Goal: Book appointment/travel/reservation

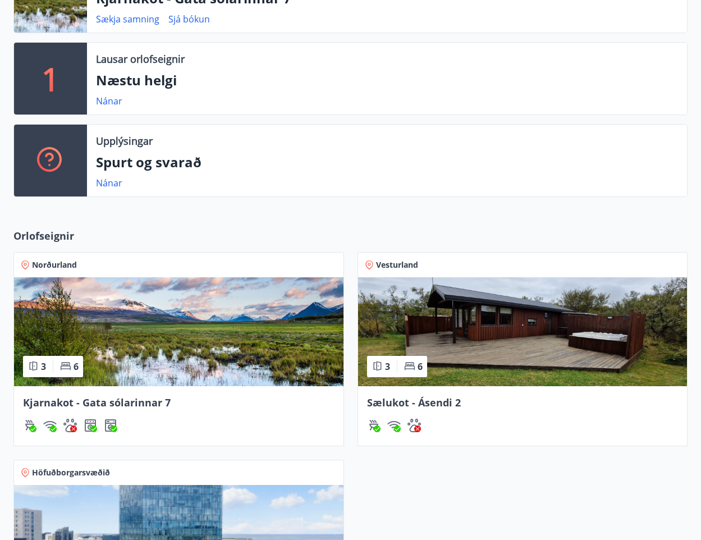
scroll to position [296, 0]
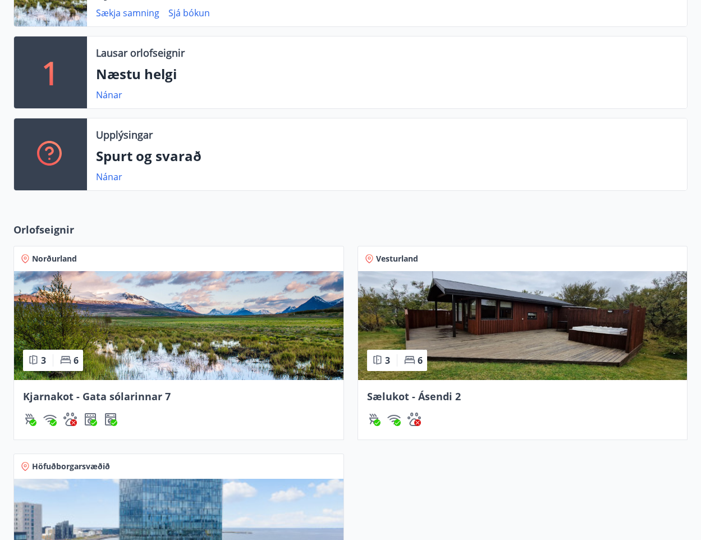
click at [223, 312] on img at bounding box center [179, 325] width 330 height 109
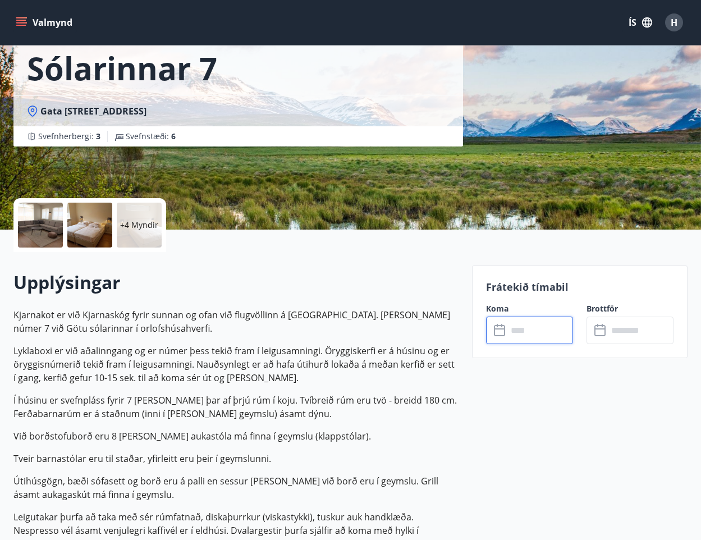
click at [519, 321] on input "text" at bounding box center [541, 331] width 66 height 28
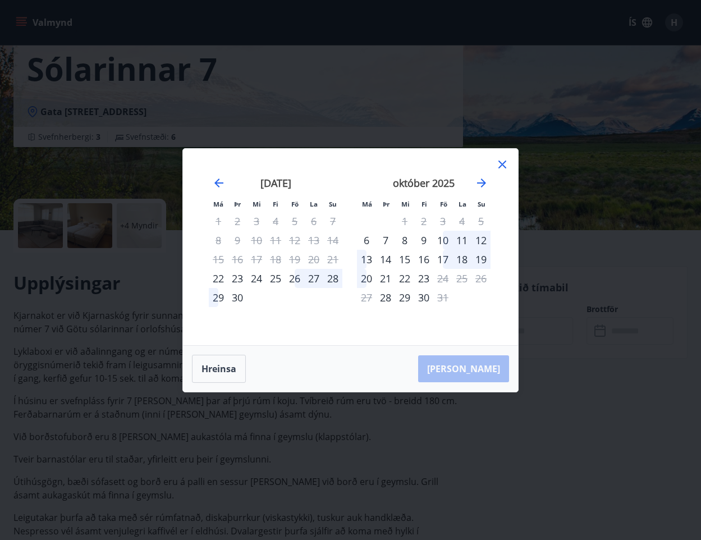
click at [302, 281] on div "26" at bounding box center [294, 278] width 19 height 19
click at [321, 278] on div "27" at bounding box center [313, 278] width 19 height 19
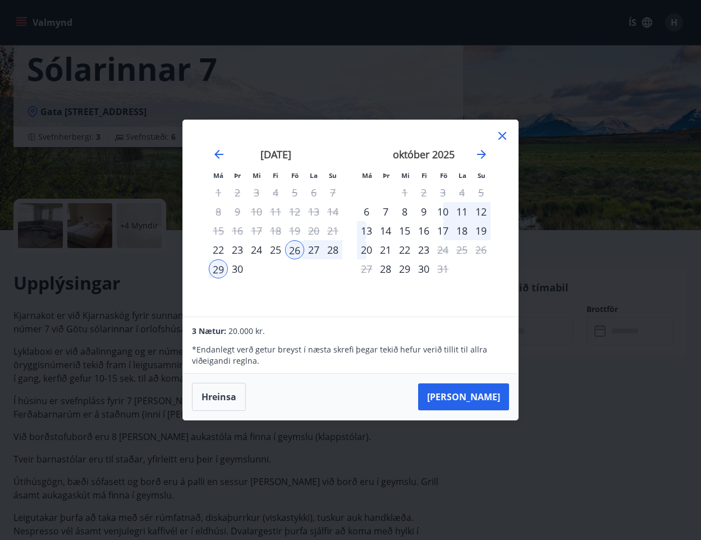
click at [509, 135] on icon at bounding box center [502, 135] width 13 height 13
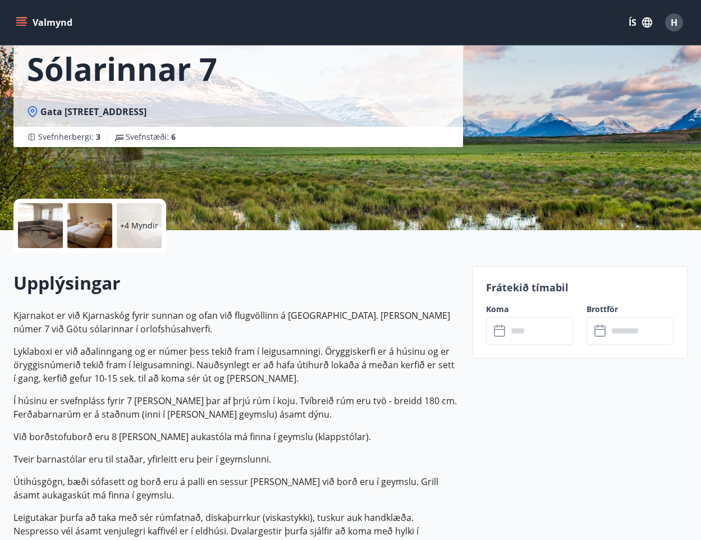
click at [387, 285] on h2 "Upplýsingar" at bounding box center [235, 283] width 445 height 25
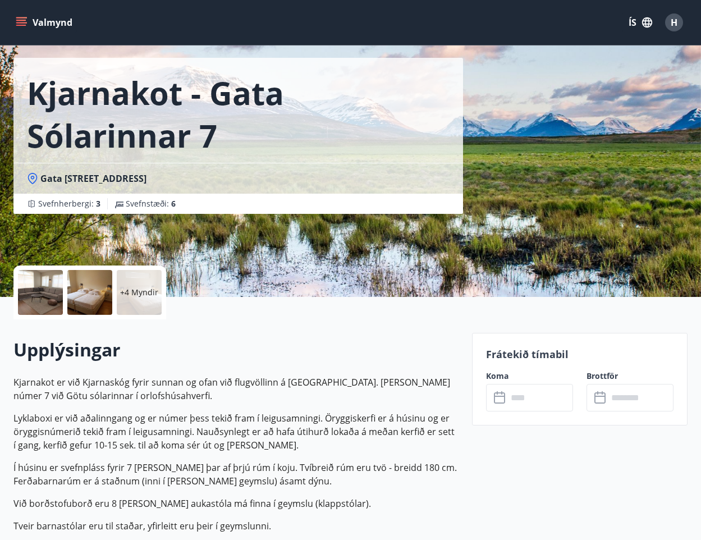
scroll to position [0, 0]
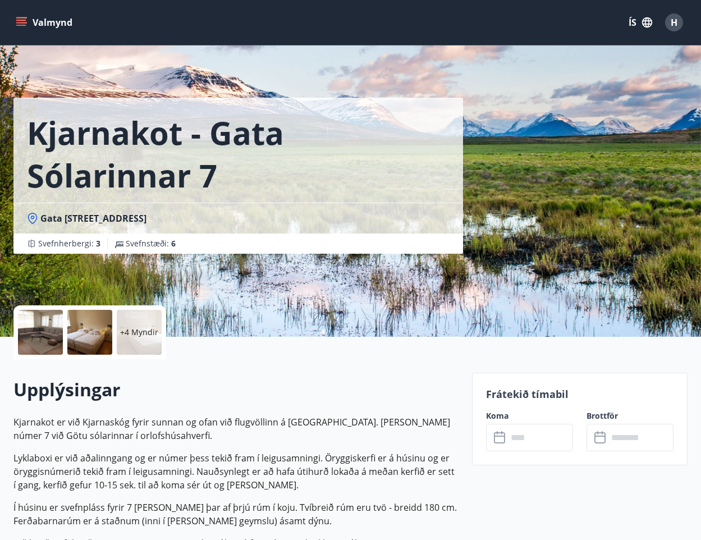
click at [25, 24] on icon "menu" at bounding box center [21, 22] width 11 height 11
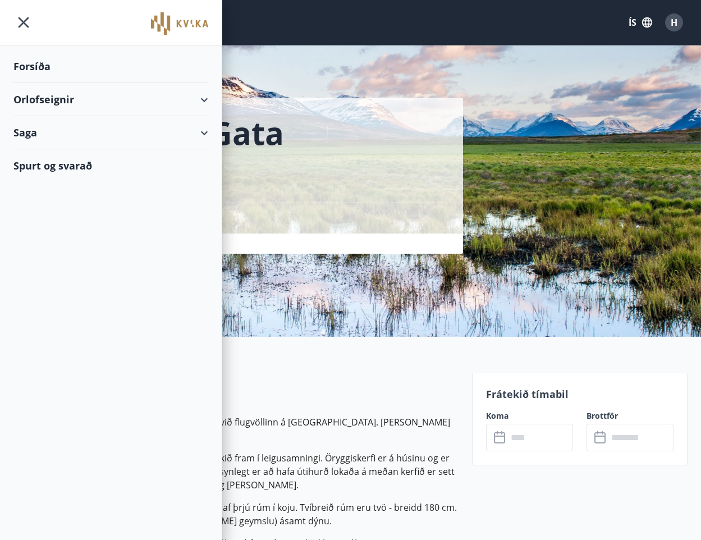
click at [312, 150] on h1 "Kjarnakot - Gata sólarinnar 7" at bounding box center [238, 153] width 423 height 85
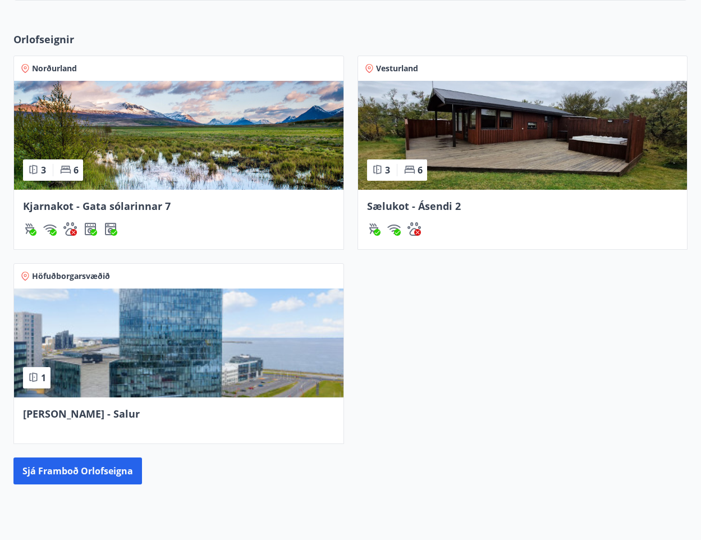
scroll to position [581, 0]
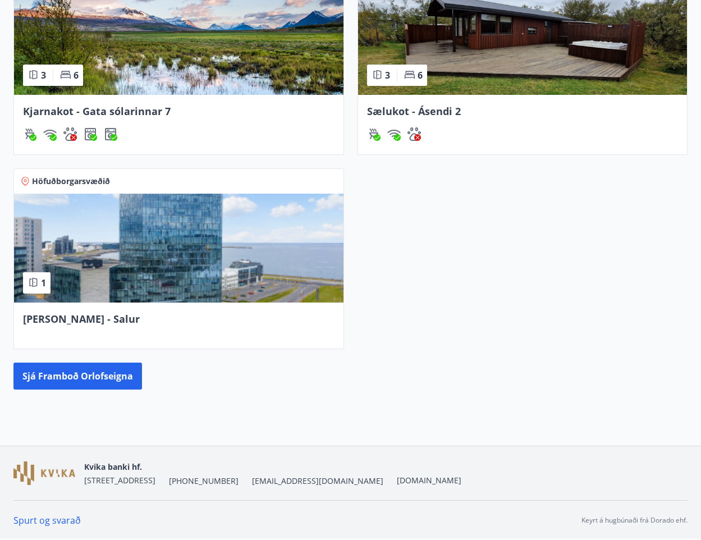
click at [508, 79] on img at bounding box center [523, 40] width 330 height 109
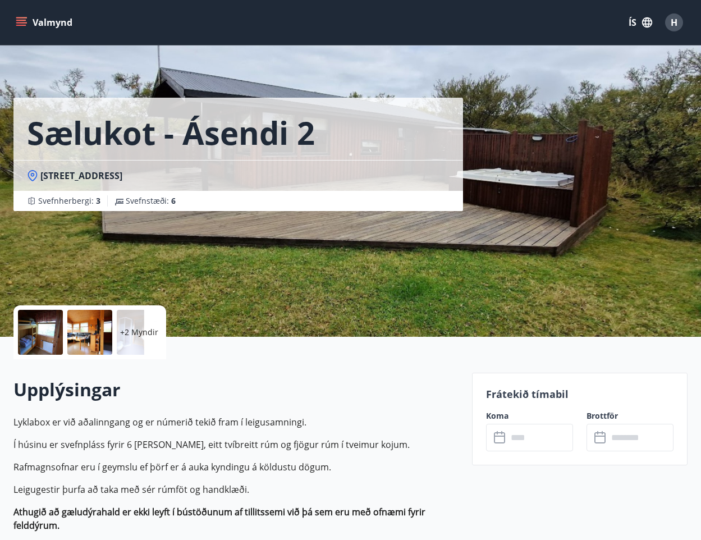
drag, startPoint x: 533, startPoint y: 462, endPoint x: 534, endPoint y: 456, distance: 6.2
click at [533, 462] on div "Frátekið tímabil Koma ​ ​ Brottför ​ ​" at bounding box center [580, 419] width 216 height 93
click at [536, 441] on input "text" at bounding box center [541, 438] width 66 height 28
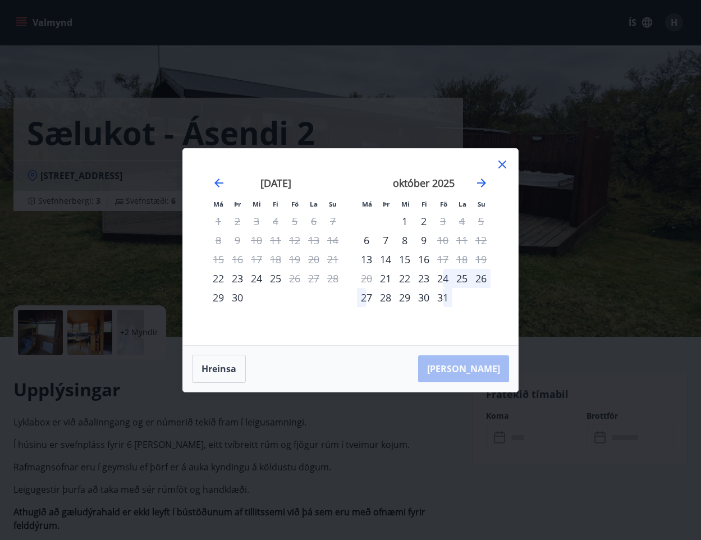
click at [438, 277] on div "24" at bounding box center [442, 278] width 19 height 19
click at [461, 281] on div "25" at bounding box center [461, 278] width 19 height 19
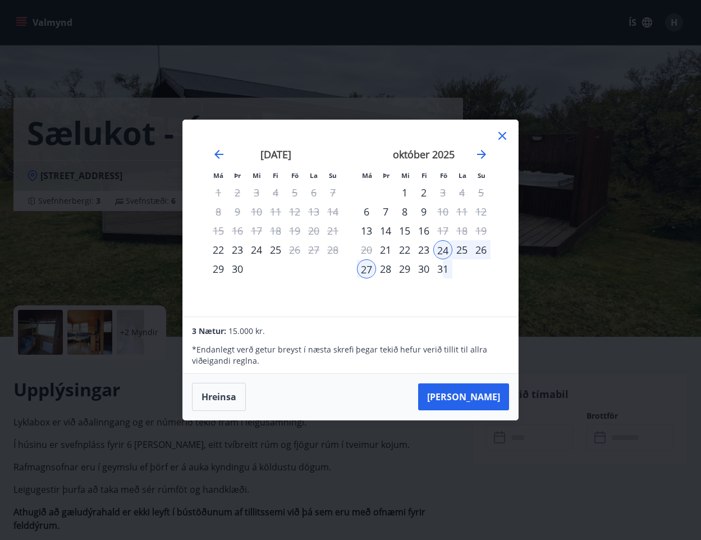
click at [509, 132] on icon at bounding box center [502, 135] width 13 height 13
